Goal: Information Seeking & Learning: Learn about a topic

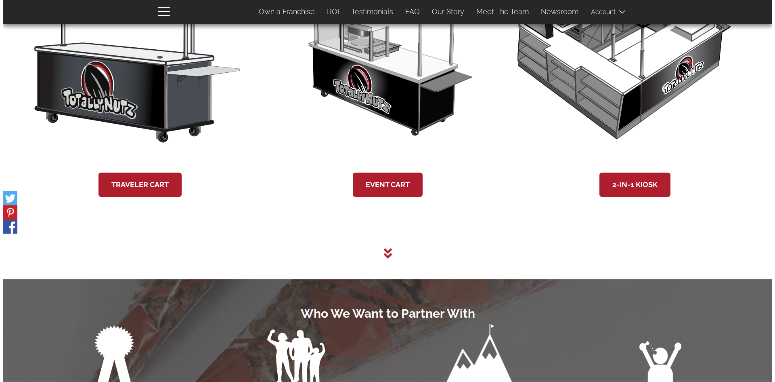
scroll to position [1525, 0]
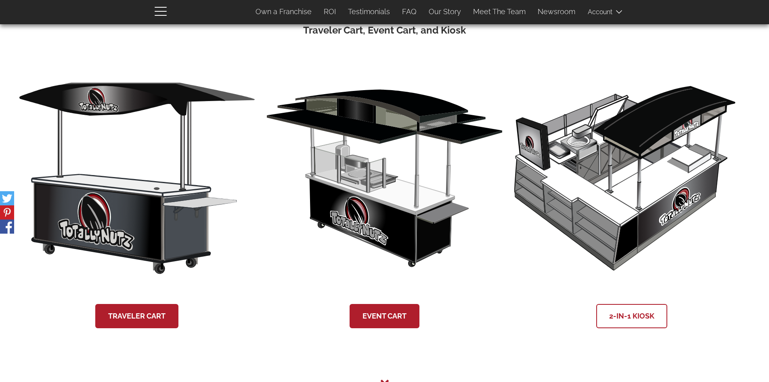
click at [634, 317] on link "2-in-1 Kiosk" at bounding box center [631, 316] width 71 height 24
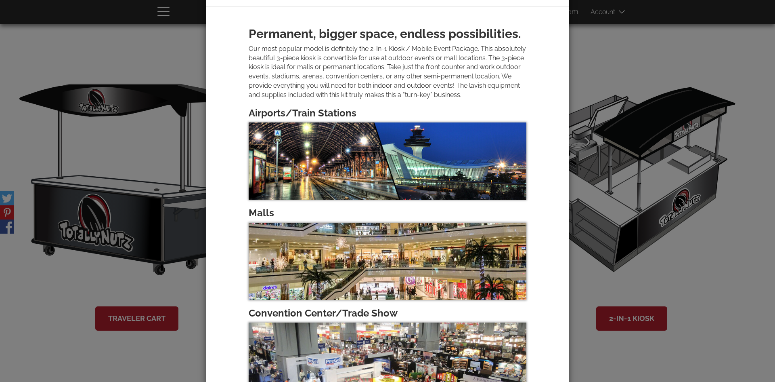
scroll to position [0, 0]
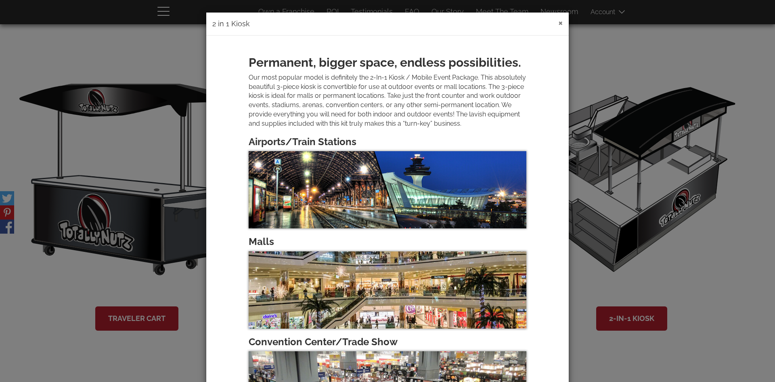
click at [558, 22] on button "×" at bounding box center [560, 23] width 4 height 10
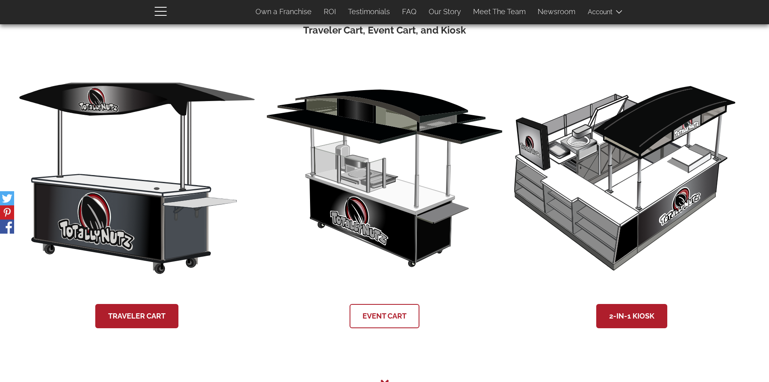
click at [383, 314] on link "Event Cart" at bounding box center [385, 316] width 70 height 24
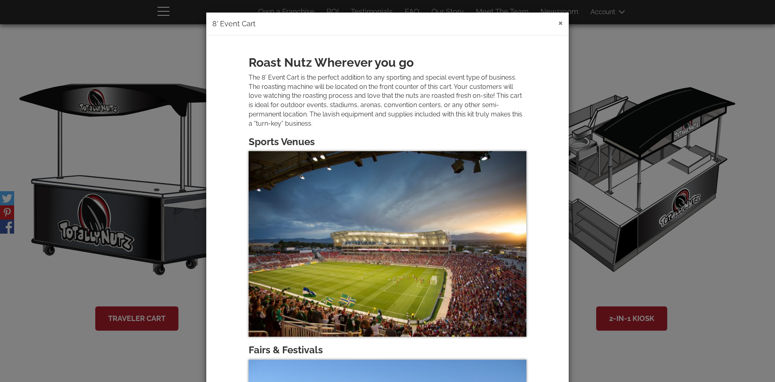
click at [558, 23] on button "×" at bounding box center [560, 23] width 4 height 10
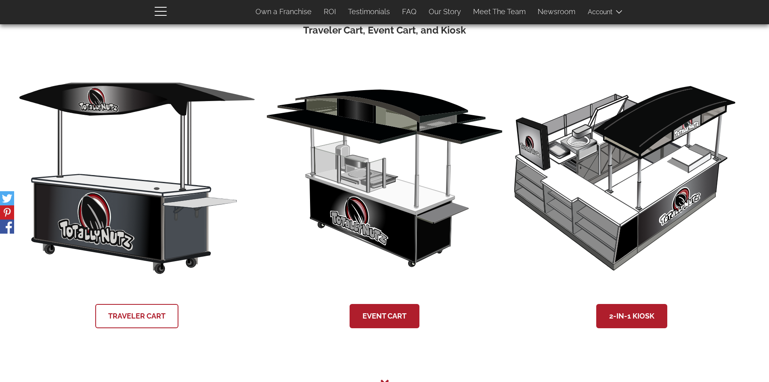
click at [141, 314] on link "Traveler Cart" at bounding box center [136, 316] width 83 height 24
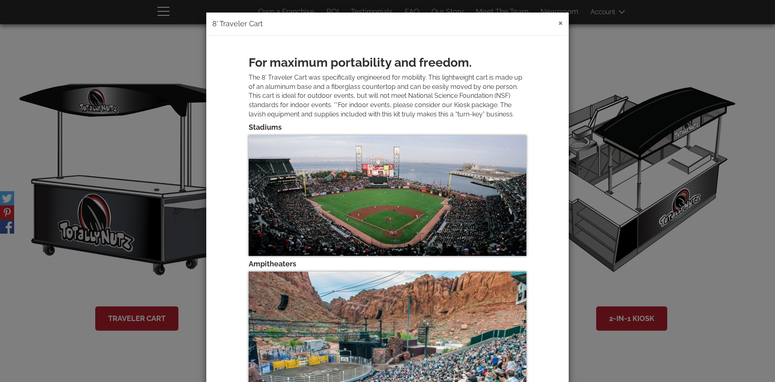
click at [558, 23] on button "×" at bounding box center [560, 23] width 4 height 10
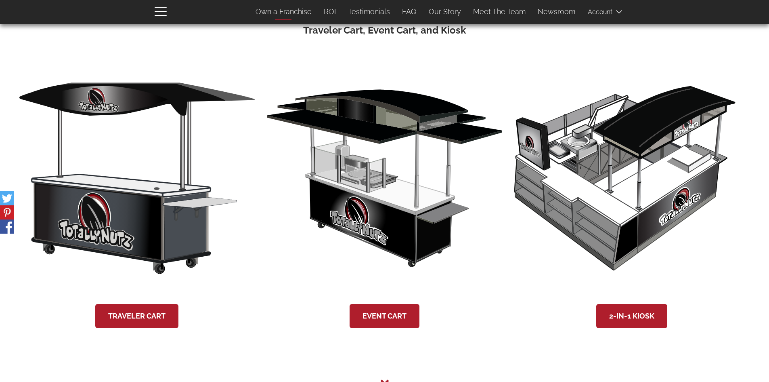
click at [290, 13] on link "Own a Franchise" at bounding box center [284, 11] width 68 height 17
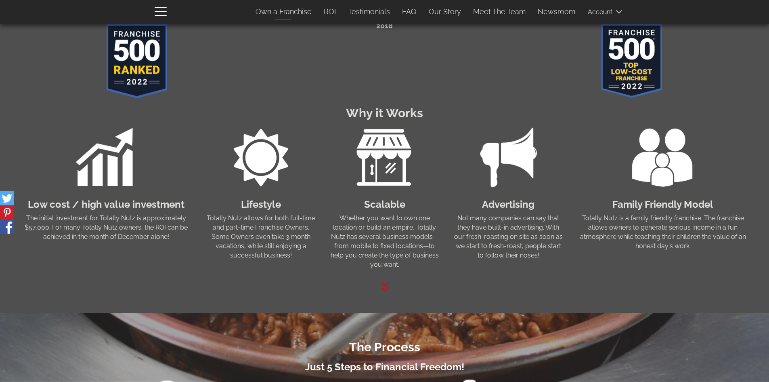
scroll to position [52, 0]
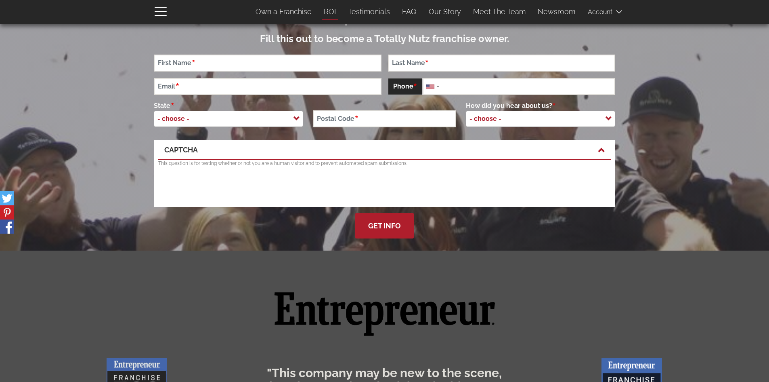
click at [332, 14] on link "ROI" at bounding box center [330, 11] width 24 height 17
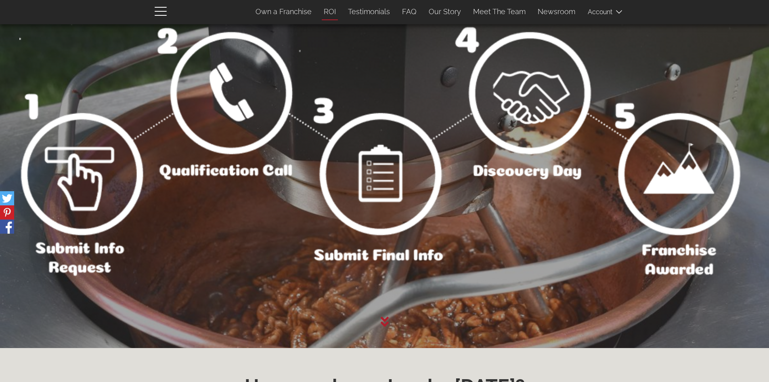
scroll to position [1192, 0]
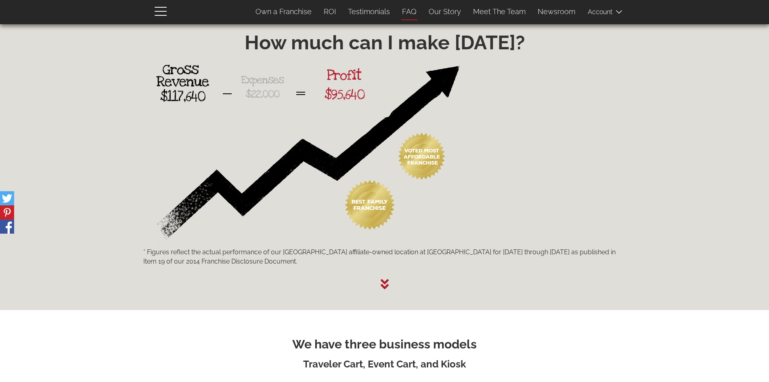
click at [410, 10] on link "FAQ" at bounding box center [409, 11] width 27 height 17
